Goal: Find specific page/section: Find specific page/section

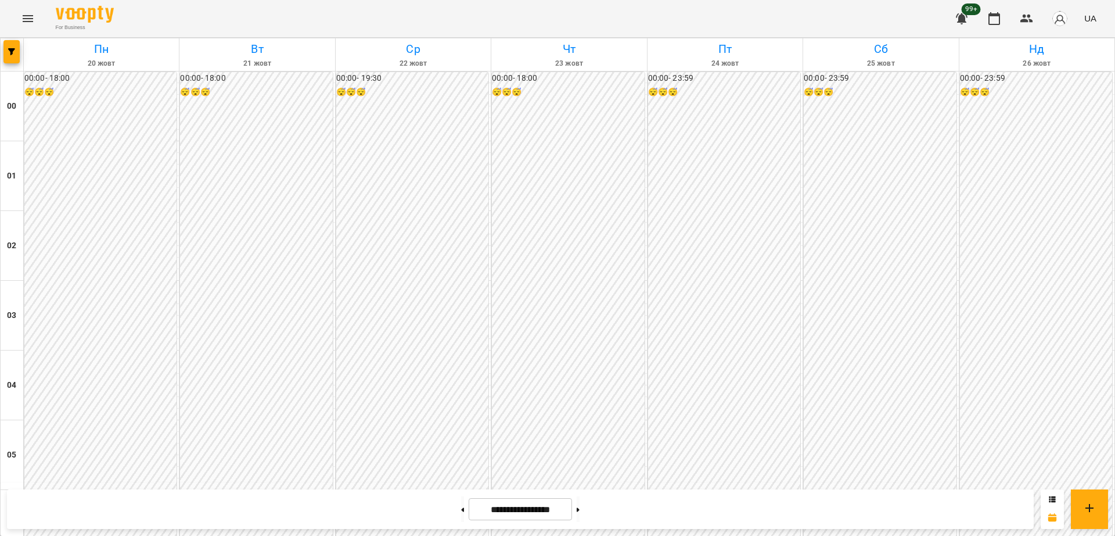
scroll to position [1235, 0]
click at [23, 21] on icon "Menu" at bounding box center [28, 18] width 10 height 7
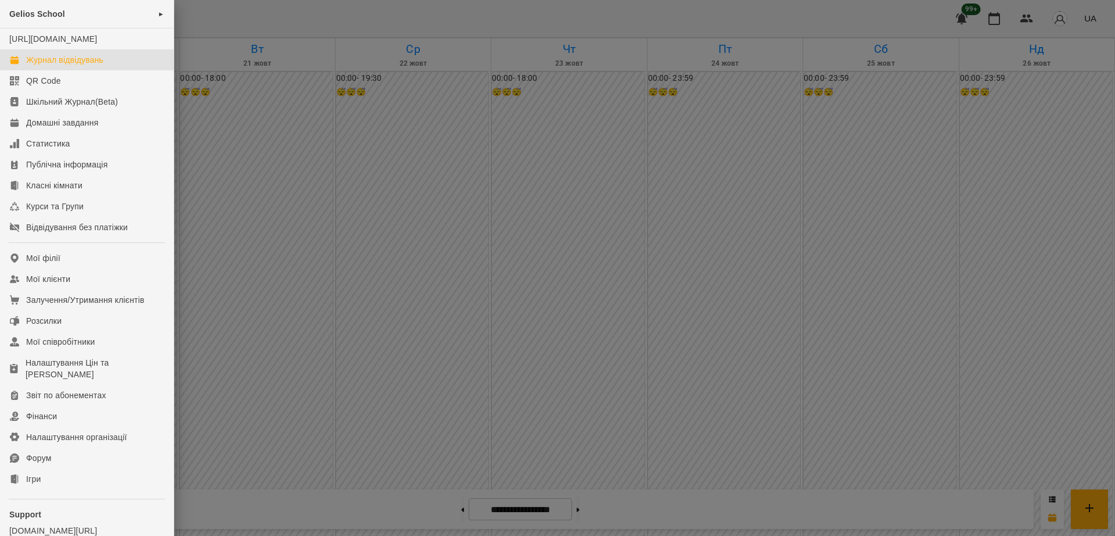
click at [84, 66] on div "Журнал відвідувань" at bounding box center [64, 60] width 77 height 12
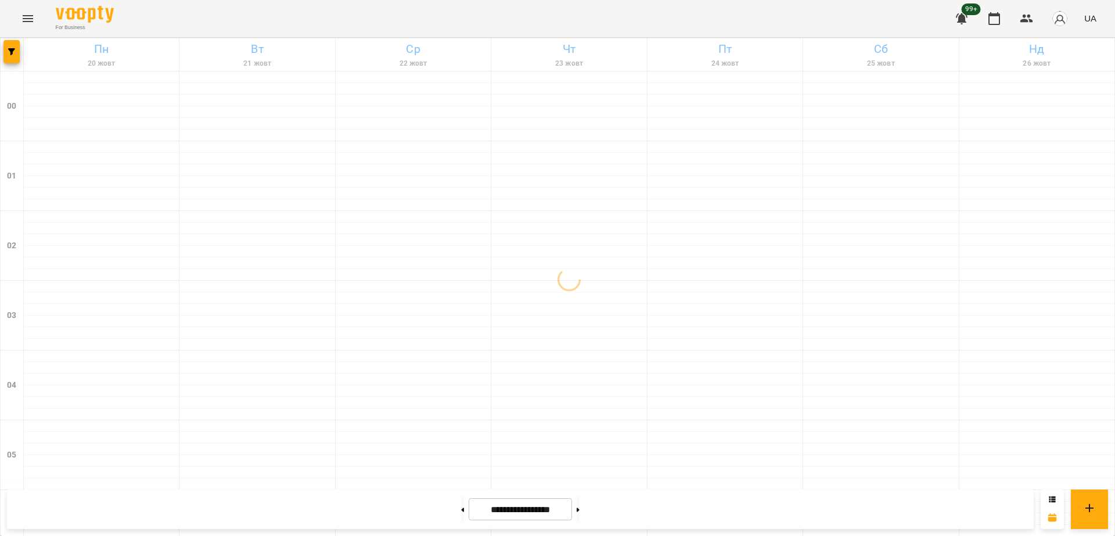
click at [23, 16] on icon "Menu" at bounding box center [28, 18] width 10 height 7
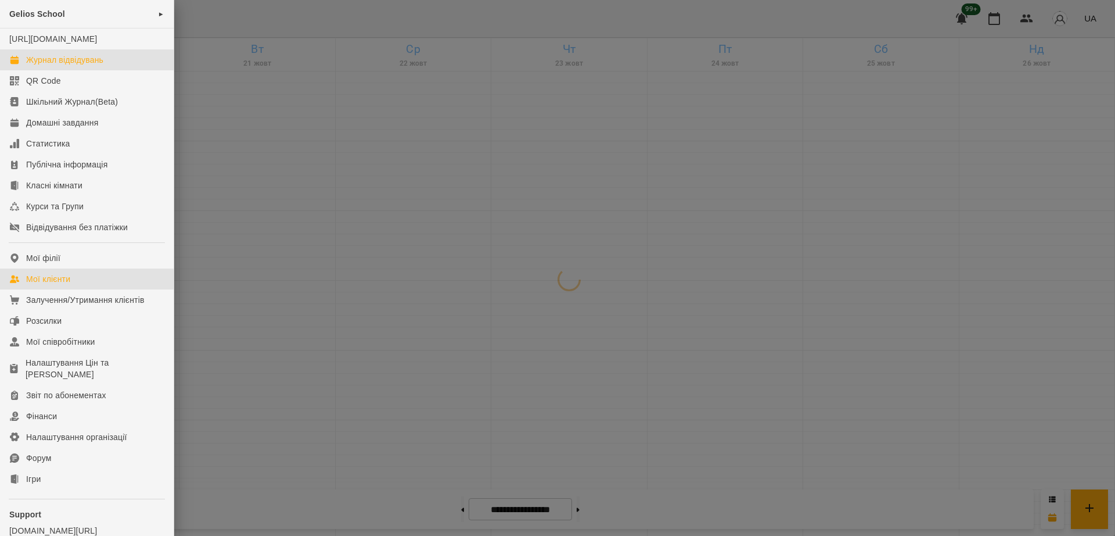
click at [50, 285] on div "Мої клієнти" at bounding box center [48, 279] width 44 height 12
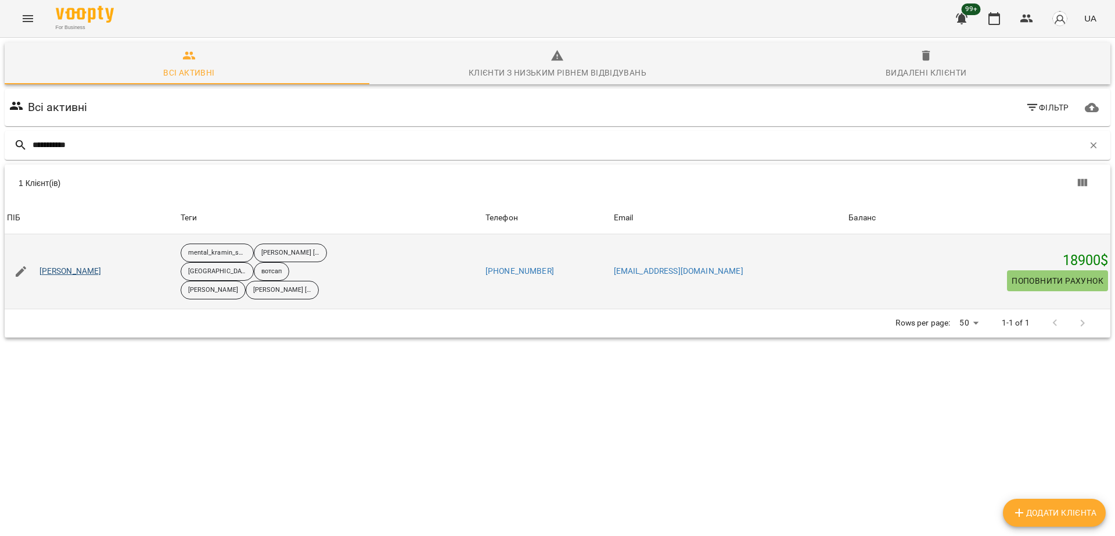
type input "**********"
click at [58, 270] on link "[PERSON_NAME]" at bounding box center [71, 272] width 62 height 12
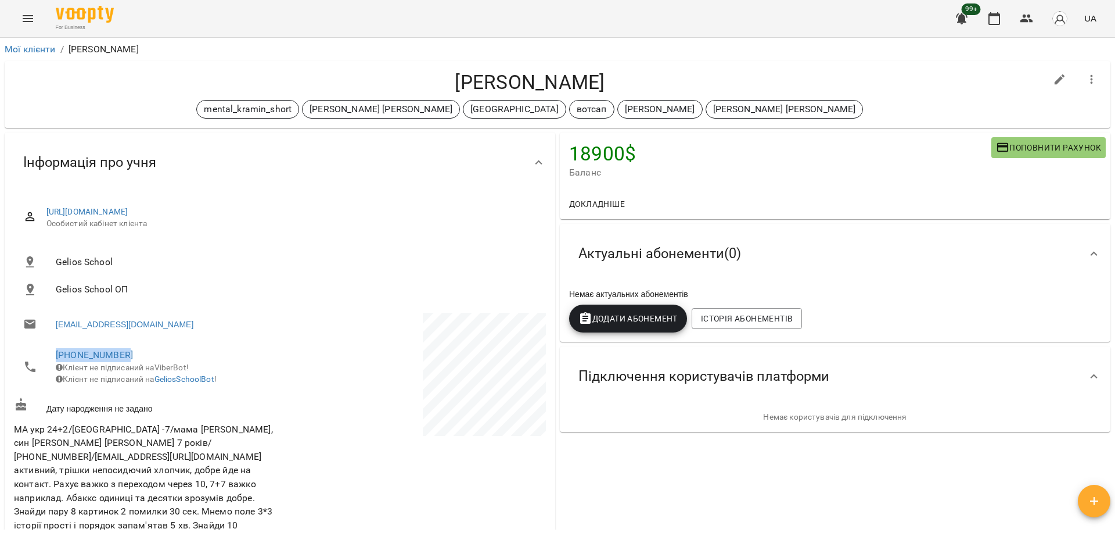
drag, startPoint x: 139, startPoint y: 354, endPoint x: 31, endPoint y: 352, distance: 107.5
click at [31, 352] on li "[PHONE_NUMBER] Клієнт не підписаний на ViberBot! Клієнт не підписаний на Gelios…" at bounding box center [146, 366] width 264 height 53
copy link "[PHONE_NUMBER]"
drag, startPoint x: 167, startPoint y: 330, endPoint x: 56, endPoint y: 328, distance: 111.0
click at [56, 328] on li "[EMAIL_ADDRESS][DOMAIN_NAME]" at bounding box center [146, 324] width 264 height 23
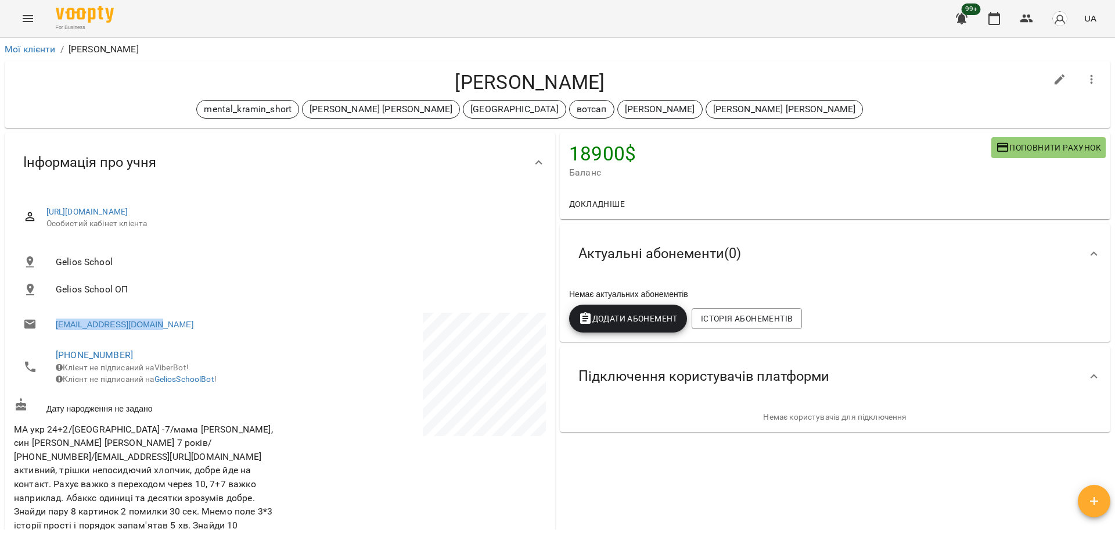
copy link "[EMAIL_ADDRESS][DOMAIN_NAME]"
drag, startPoint x: 282, startPoint y: 85, endPoint x: 504, endPoint y: 17, distance: 232.7
click at [282, 85] on h4 "[PERSON_NAME]" at bounding box center [530, 82] width 1032 height 24
click at [17, 45] on link "Мої клієнти" at bounding box center [30, 49] width 51 height 11
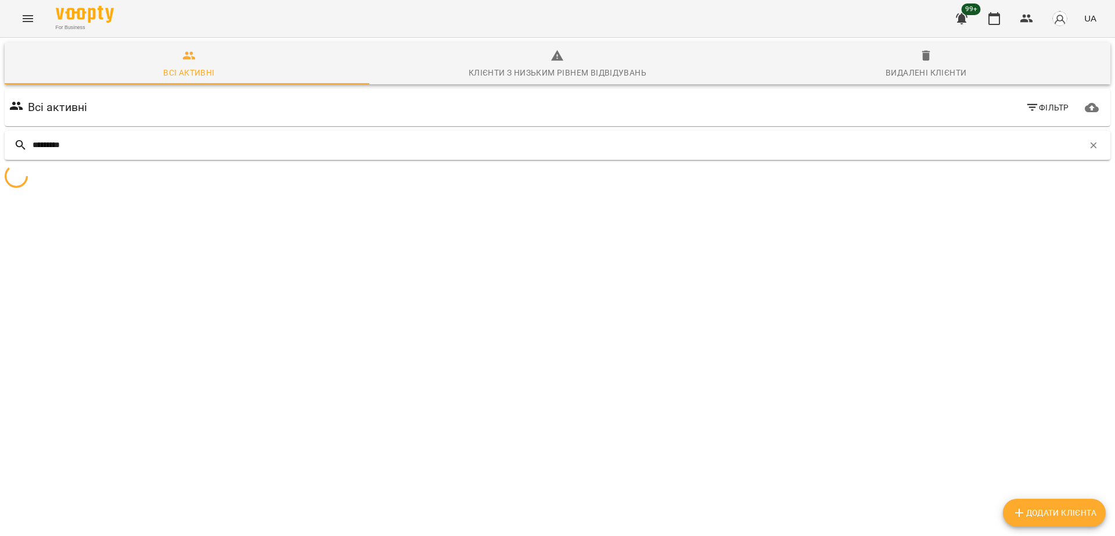
type input "*********"
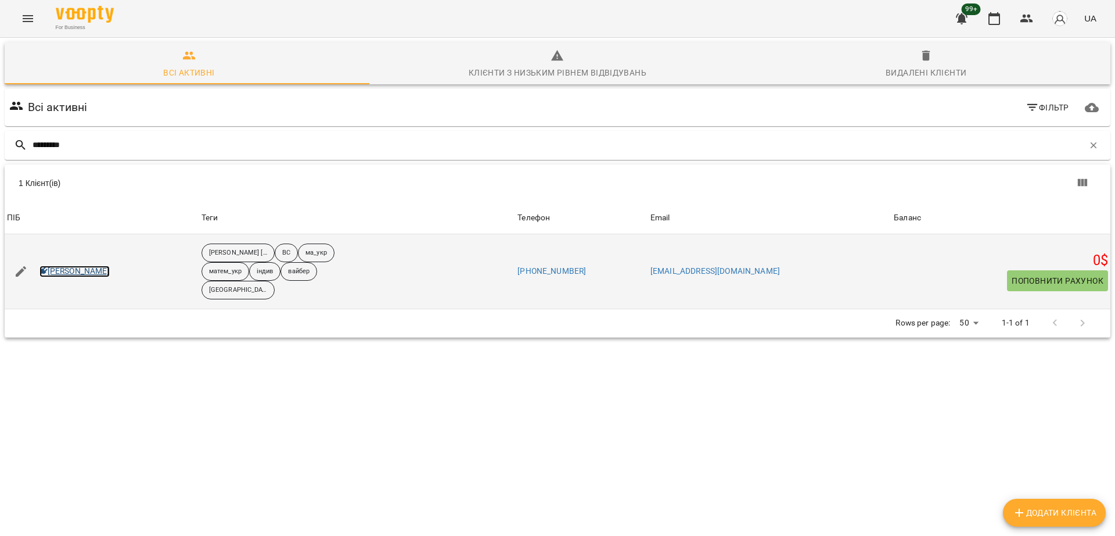
click at [74, 267] on link "[PERSON_NAME]" at bounding box center [75, 272] width 70 height 12
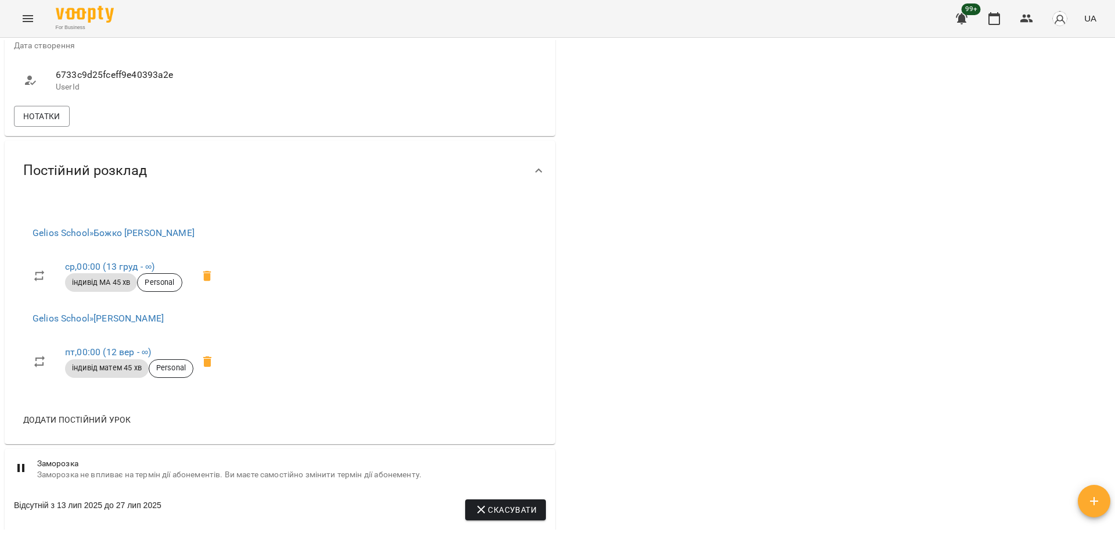
scroll to position [363, 0]
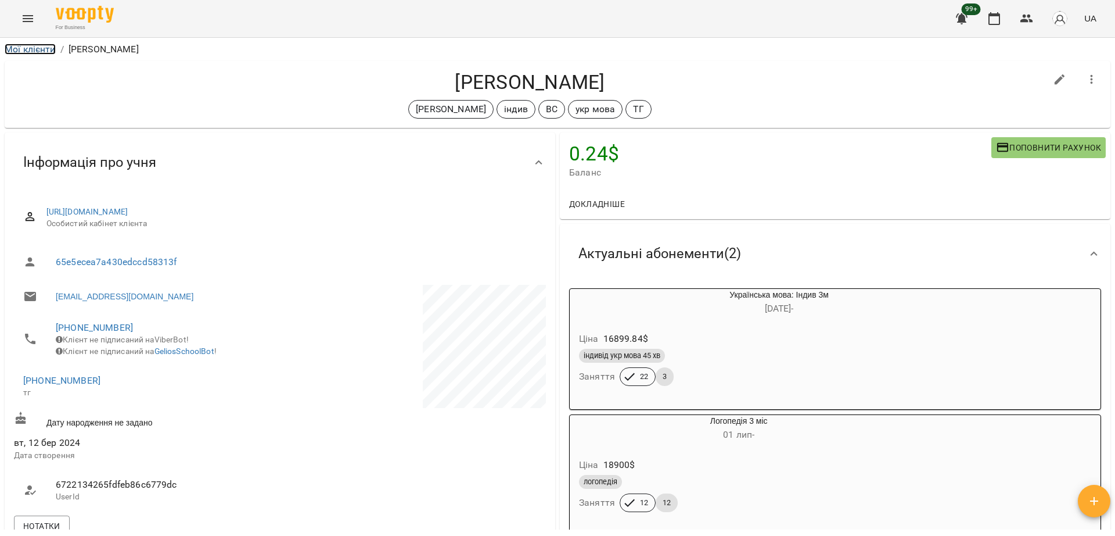
click at [24, 44] on link "Мої клієнти" at bounding box center [30, 49] width 51 height 11
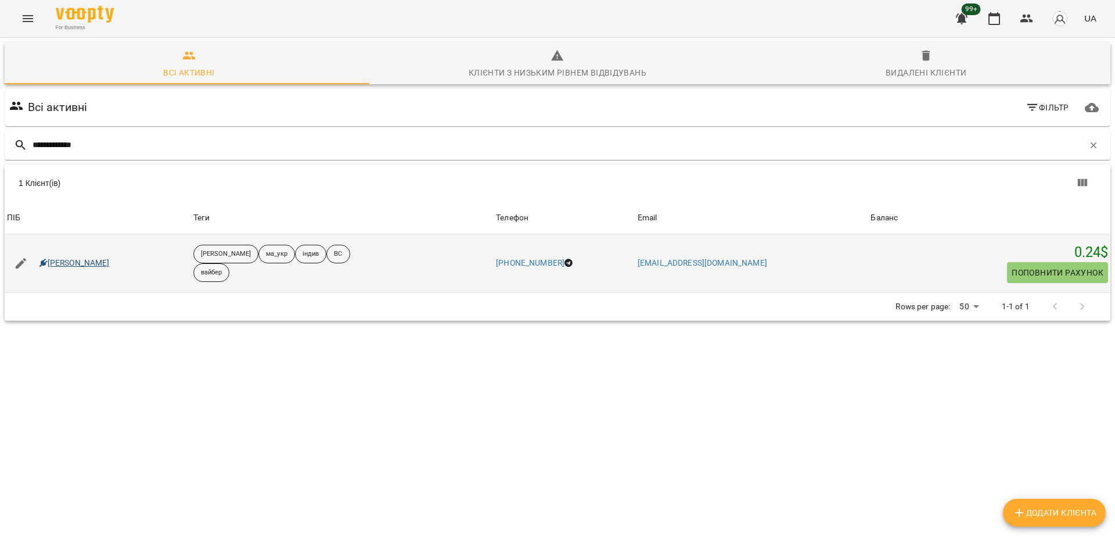
type input "**********"
click at [60, 266] on link "Горячий Захар" at bounding box center [75, 263] width 70 height 12
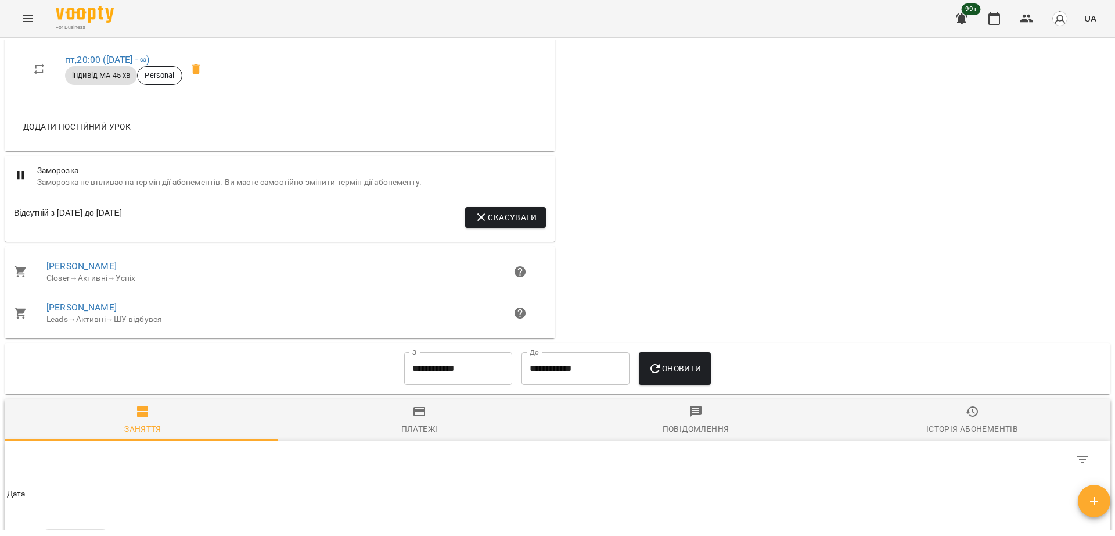
scroll to position [581, 0]
